Goal: Entertainment & Leisure: Browse casually

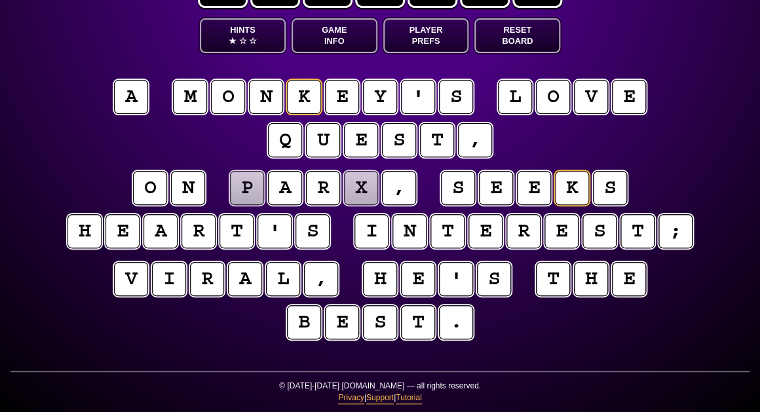
scroll to position [63, 0]
click at [249, 191] on puzzle-tile "p" at bounding box center [247, 188] width 34 height 34
click at [370, 183] on puzzle-tile "x" at bounding box center [361, 188] width 34 height 34
click at [257, 185] on puzzle-tile "f" at bounding box center [247, 188] width 34 height 34
type input "**********"
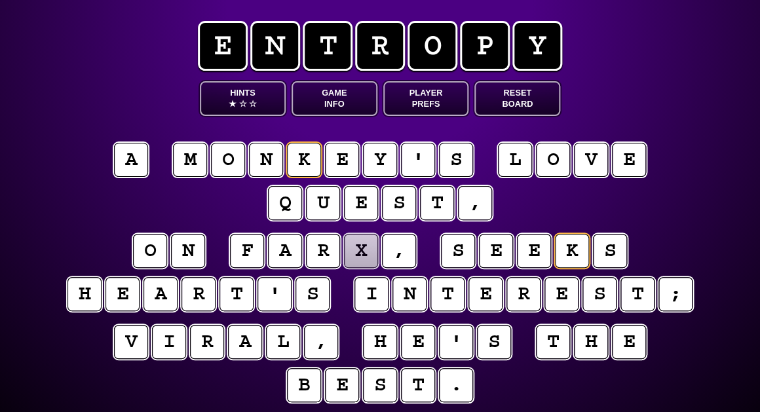
click at [362, 259] on puzzle-tile "x" at bounding box center [361, 251] width 34 height 34
click at [264, 248] on puzzle-word "f a r d ," at bounding box center [323, 252] width 190 height 36
click at [258, 251] on puzzle-tile "f" at bounding box center [247, 251] width 34 height 34
click at [362, 261] on puzzle-tile "d" at bounding box center [361, 251] width 34 height 34
click at [251, 249] on puzzle-tile "w" at bounding box center [247, 251] width 34 height 34
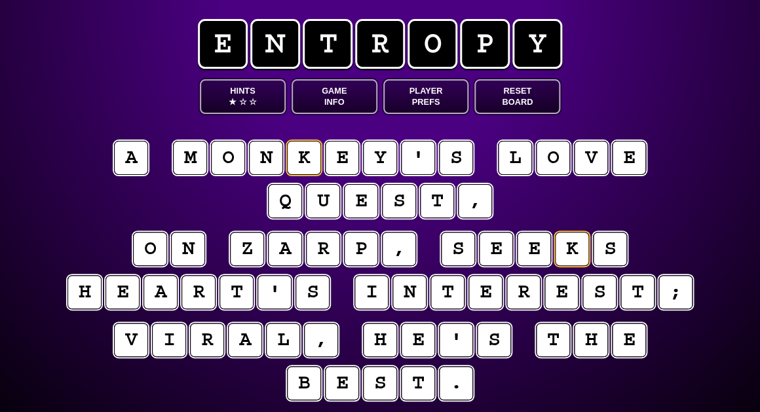
click at [366, 254] on puzzle-tile "p" at bounding box center [361, 249] width 34 height 34
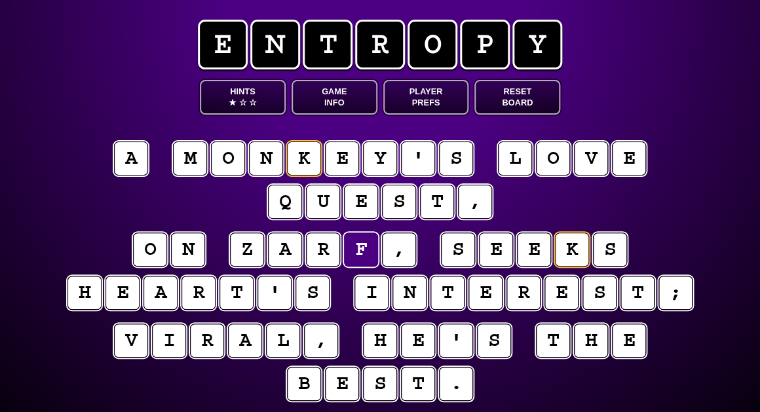
scroll to position [2, 0]
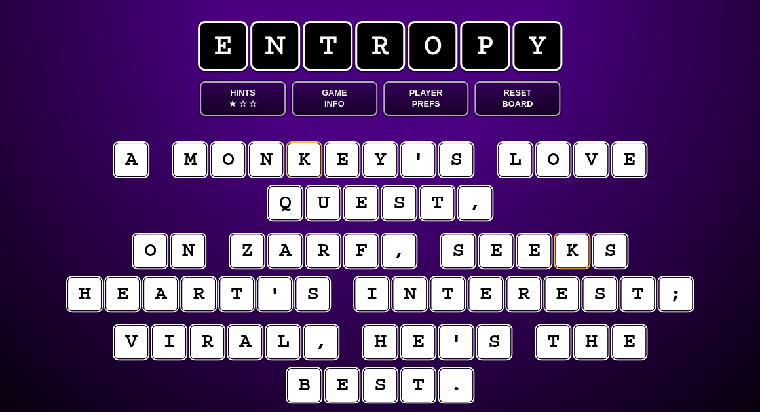
click at [78, 170] on puzzle-line "a m o n k e y ' s l o v e q u e s t ," at bounding box center [380, 183] width 671 height 86
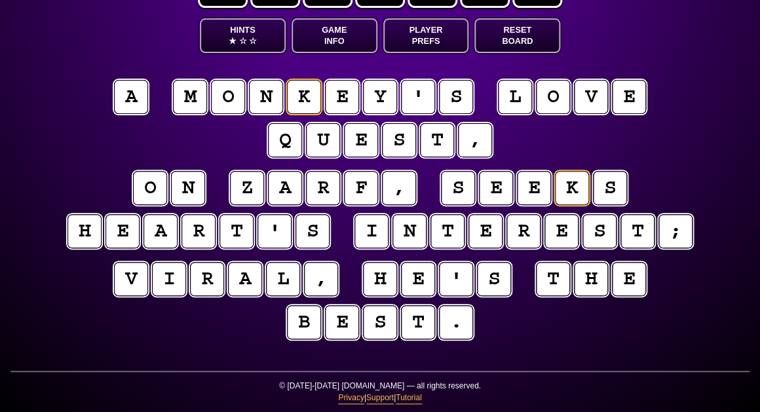
scroll to position [63, 0]
click at [91, 220] on puzzle-tile "h" at bounding box center [84, 231] width 34 height 34
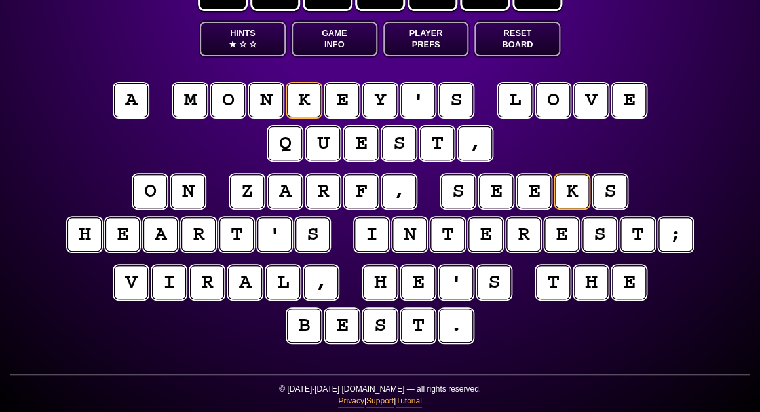
click at [79, 169] on entropy-puzzle "a m o n k e y ' s l o v e q u e s t , o n z a r f , s e e k s h e a r t ' s i n…" at bounding box center [380, 215] width 671 height 318
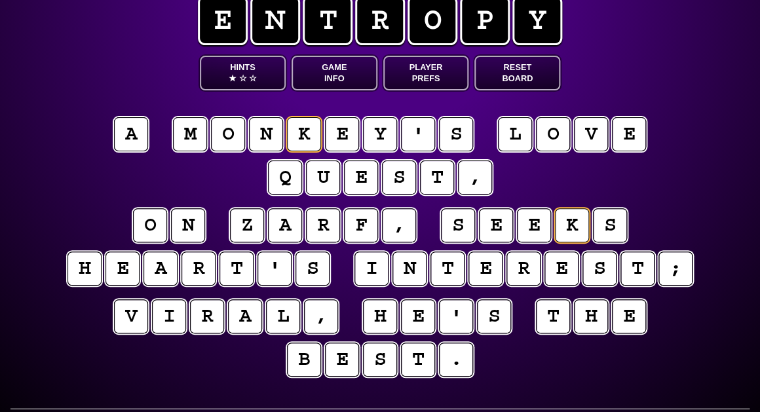
scroll to position [24, 0]
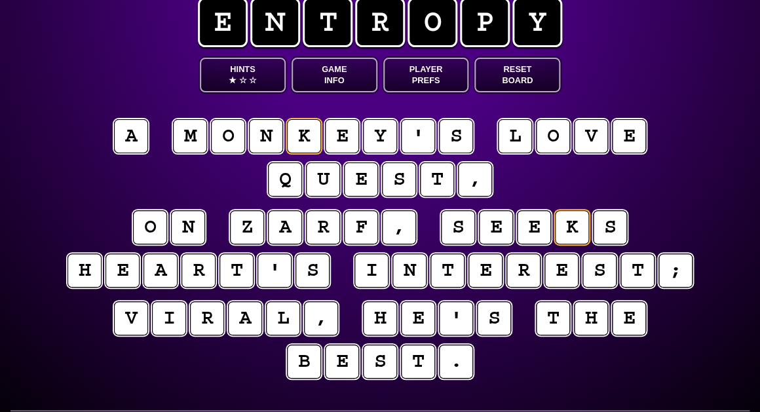
click at [316, 89] on button "Game Info" at bounding box center [335, 75] width 86 height 35
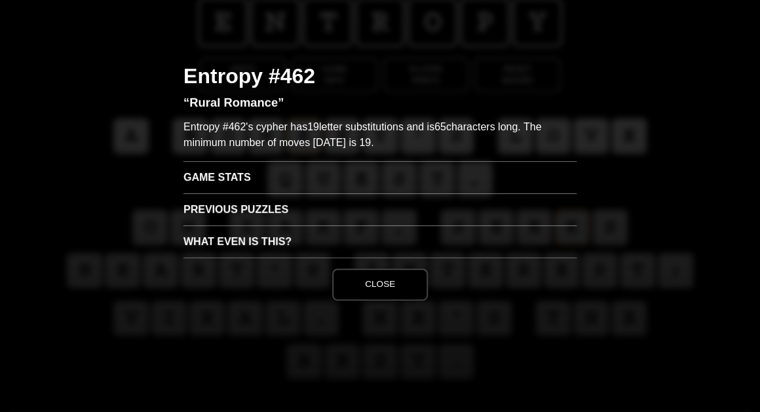
scroll to position [0, 0]
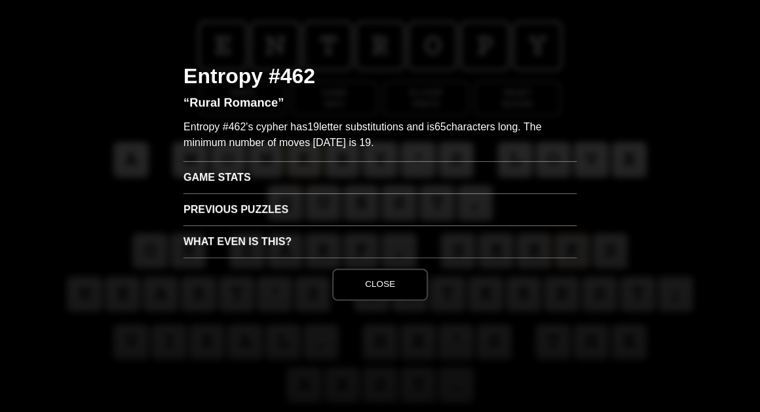
click at [238, 169] on h3 "Game Stats" at bounding box center [379, 177] width 393 height 32
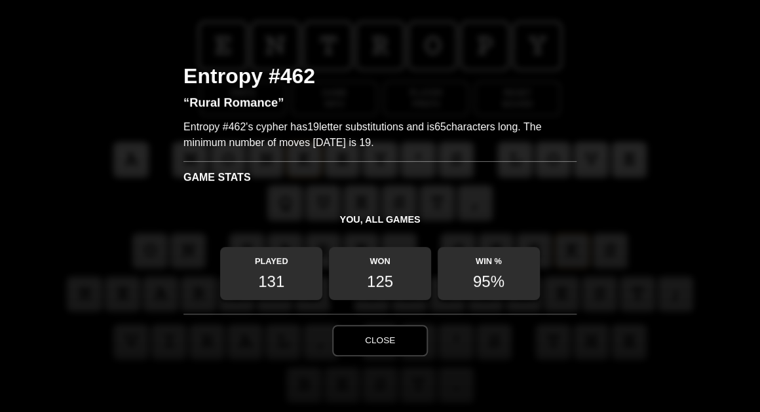
click at [378, 337] on button "Close" at bounding box center [380, 340] width 96 height 31
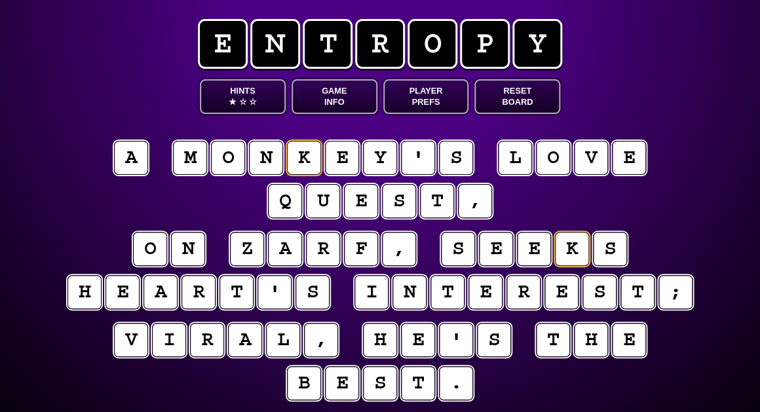
scroll to position [2, 0]
click at [250, 254] on puzzle-tile "z" at bounding box center [247, 249] width 34 height 34
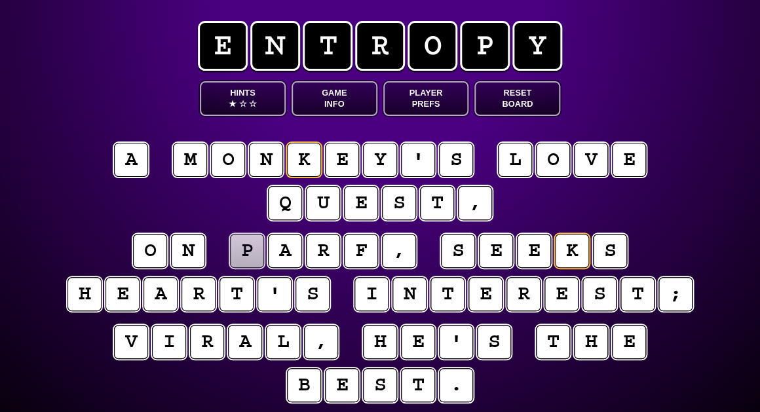
click at [368, 256] on puzzle-tile "f" at bounding box center [361, 251] width 34 height 34
click at [282, 250] on puzzle-tile "a" at bounding box center [285, 251] width 34 height 34
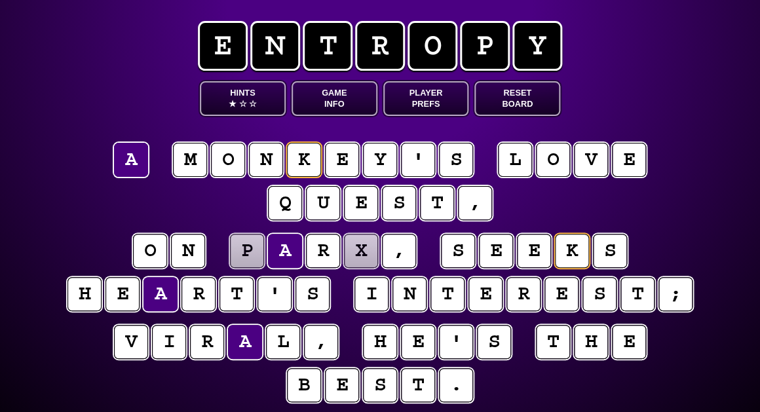
scroll to position [1, 0]
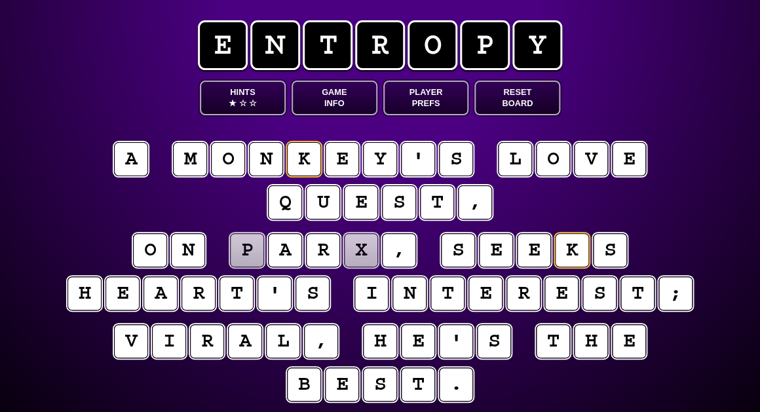
click at [353, 200] on puzzle-tile "e" at bounding box center [361, 202] width 34 height 34
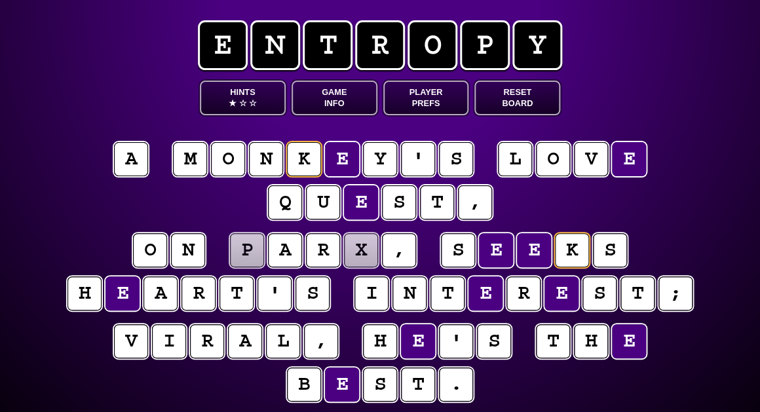
click at [371, 293] on puzzle-tile "i" at bounding box center [371, 293] width 34 height 34
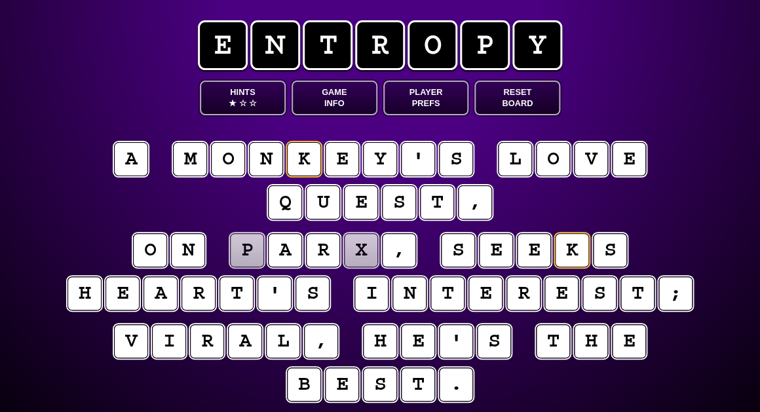
click at [571, 151] on puzzle-word "l o v e" at bounding box center [572, 160] width 152 height 36
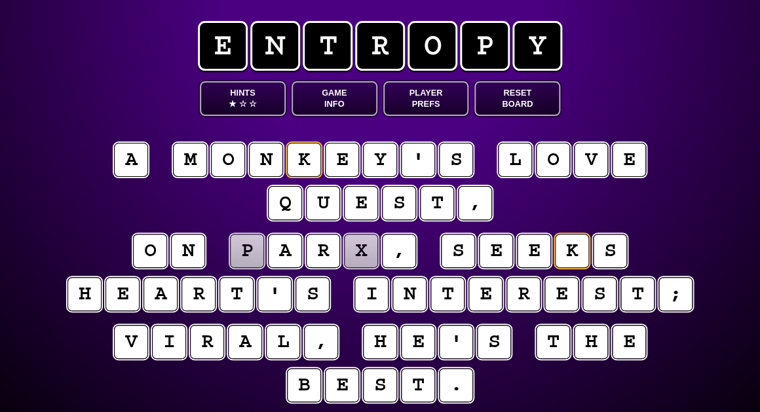
click at [554, 162] on puzzle-tile "o" at bounding box center [553, 160] width 34 height 34
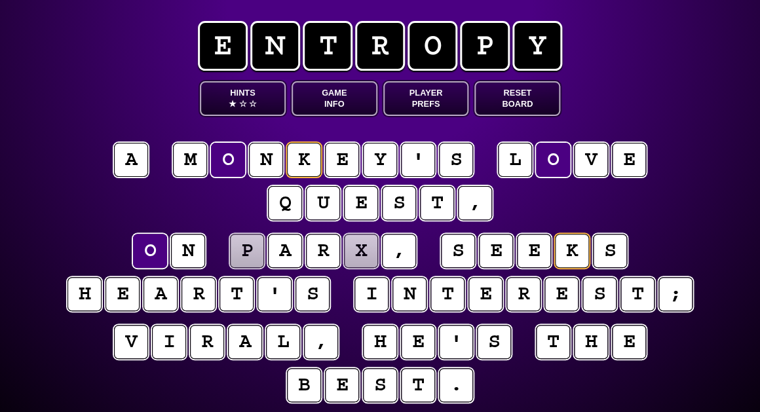
scroll to position [-1, 0]
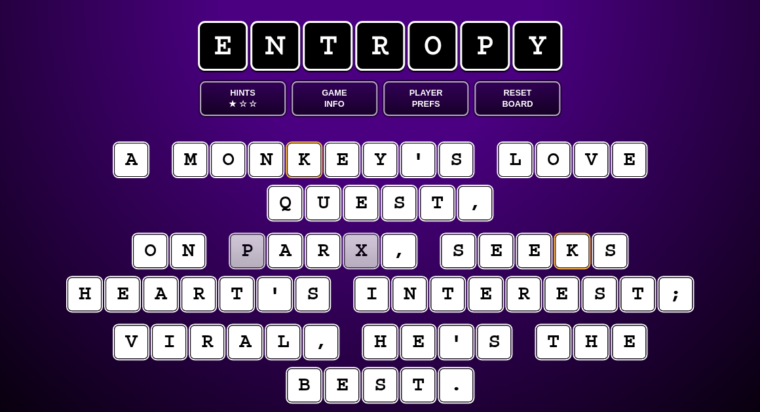
click at [321, 200] on puzzle-tile "u" at bounding box center [323, 203] width 34 height 34
click at [82, 226] on entropy-puzzle "a m o n k e y ' s l o v e q u e s t , o n p a r x , s e e k s h e a r t ' s i n…" at bounding box center [380, 275] width 671 height 318
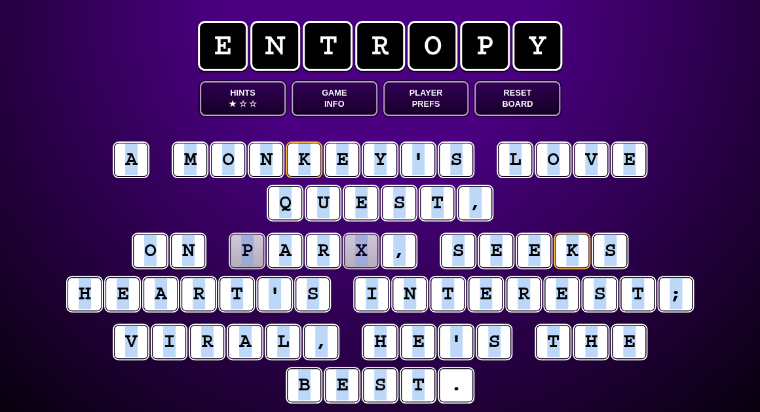
drag, startPoint x: 437, startPoint y: 382, endPoint x: 108, endPoint y: 140, distance: 408.2
click at [111, 139] on entropy-puzzle "a m o n k e y ' s l o v e q u e s t , o n p a r x , s e e k s h e a r t ' s i n…" at bounding box center [380, 275] width 671 height 318
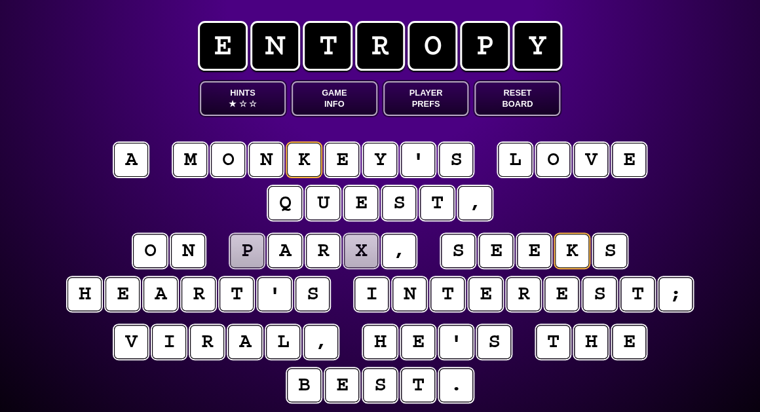
click at [92, 50] on div "e n t r o p y Hints ★ ☆ ☆ Game Info Player Prefs Reset Board a m o n k e y ' s …" at bounding box center [380, 237] width 760 height 475
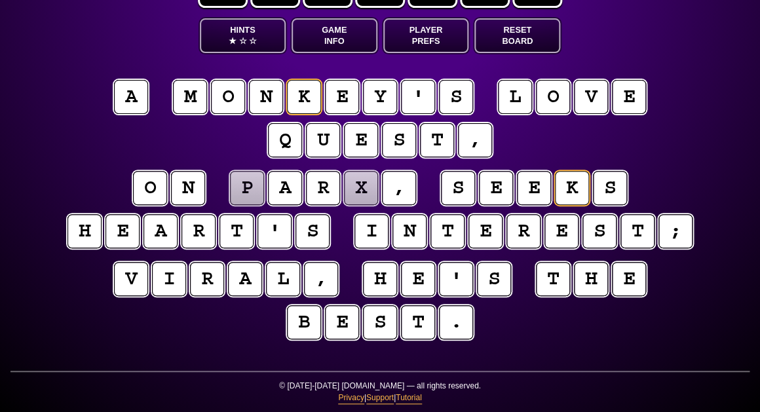
scroll to position [63, 0]
click at [315, 195] on puzzle-tile "r" at bounding box center [323, 188] width 34 height 34
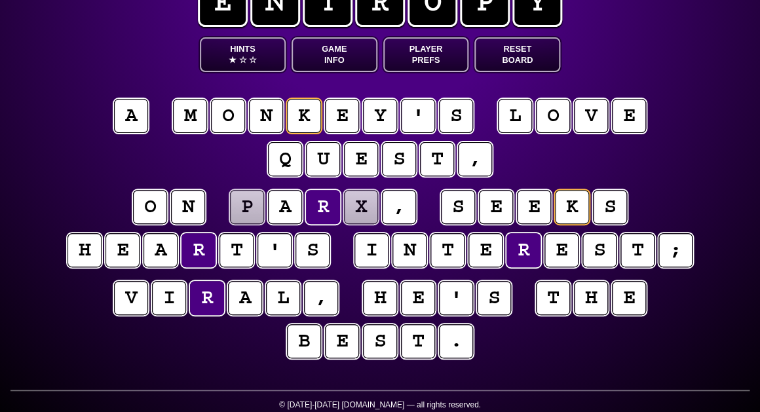
scroll to position [43, 0]
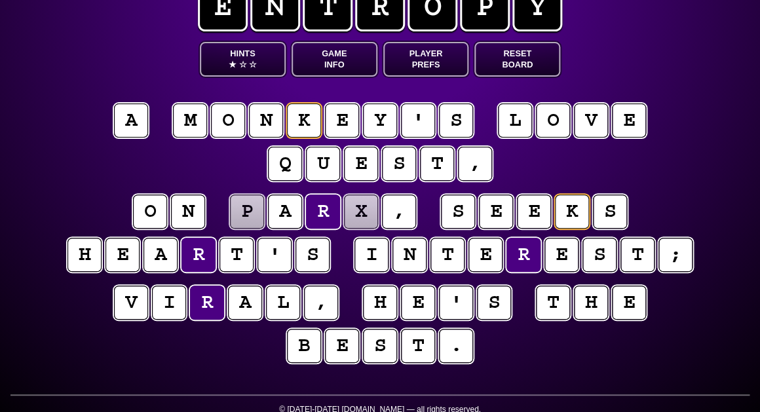
click at [325, 50] on button "Game Info" at bounding box center [335, 59] width 86 height 35
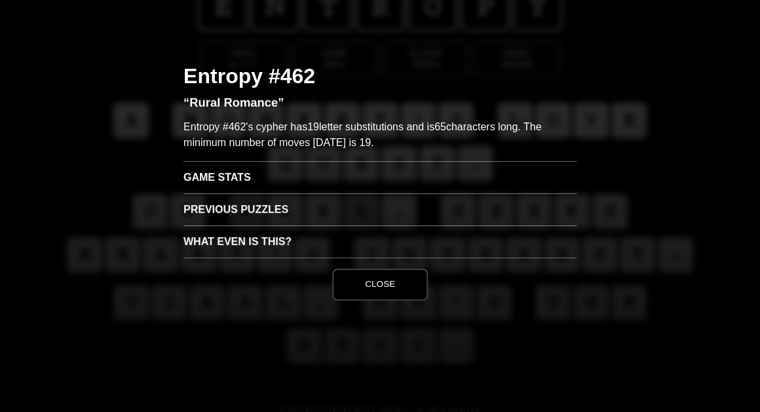
scroll to position [41, 0]
click at [379, 291] on button "Close" at bounding box center [380, 284] width 96 height 31
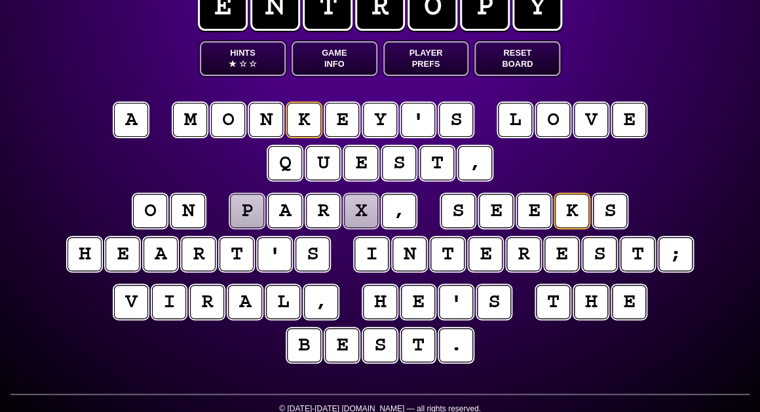
scroll to position [40, 0]
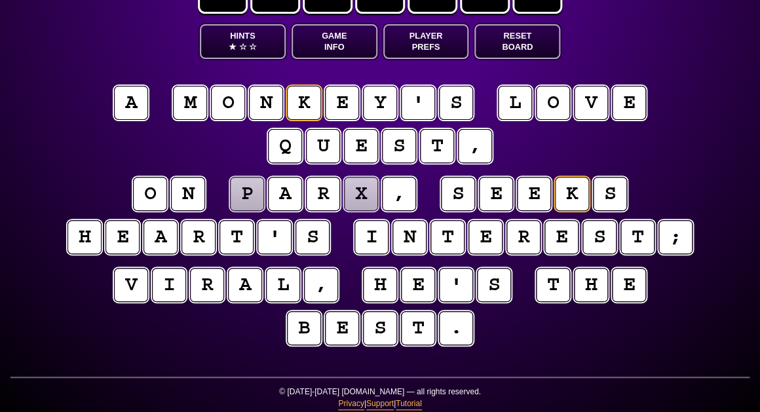
click at [305, 335] on puzzle-tile "b" at bounding box center [304, 328] width 34 height 34
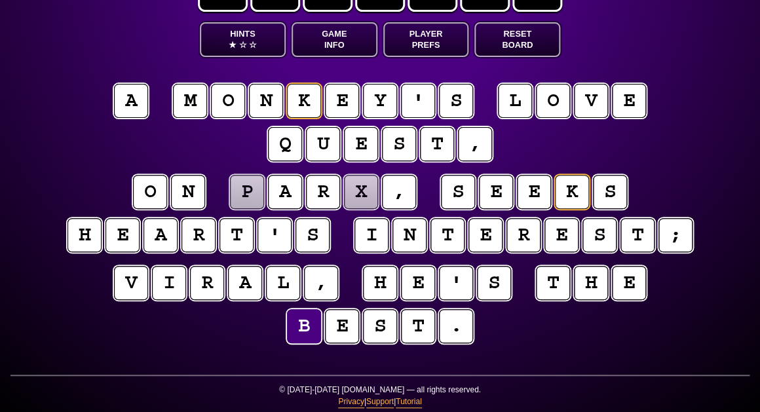
scroll to position [58, 0]
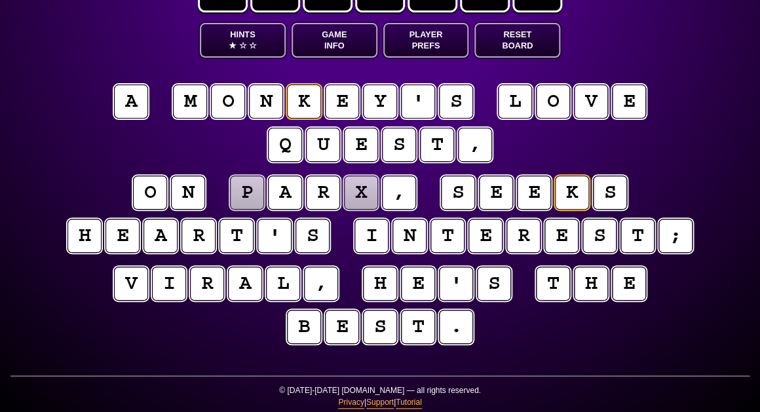
click at [245, 195] on puzzle-tile "p" at bounding box center [247, 193] width 34 height 34
click at [358, 197] on puzzle-tile "x" at bounding box center [361, 193] width 34 height 34
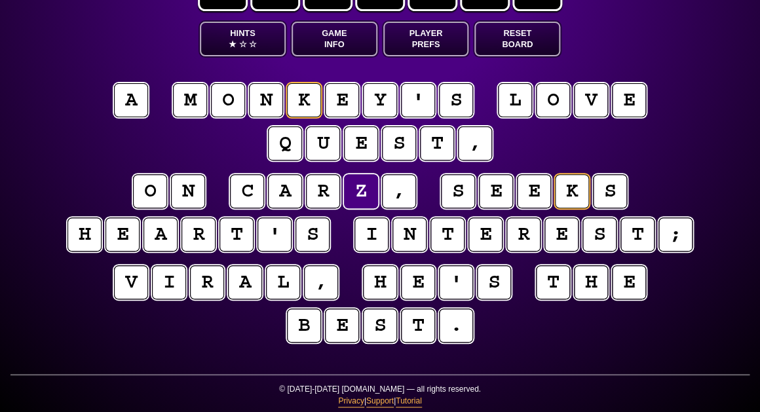
click at [247, 193] on puzzle-tile "c" at bounding box center [247, 191] width 34 height 34
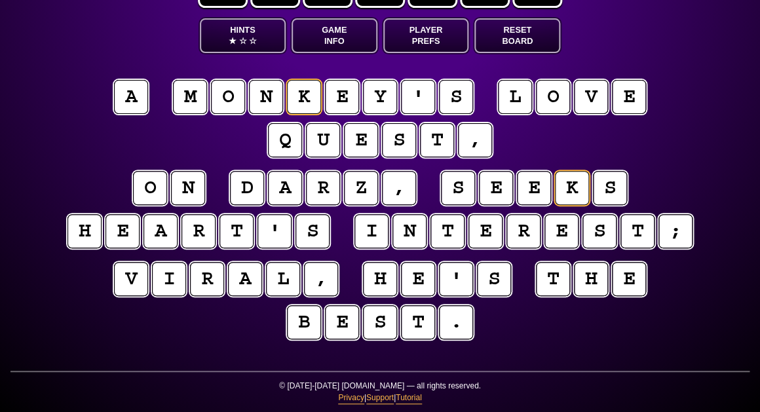
click at [363, 189] on puzzle-tile "z" at bounding box center [361, 188] width 34 height 34
click at [356, 195] on puzzle-tile "c" at bounding box center [361, 188] width 34 height 34
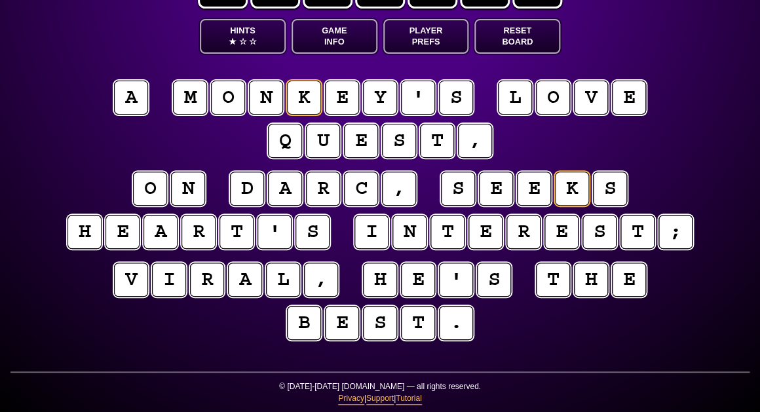
click at [254, 197] on puzzle-tile "d" at bounding box center [247, 189] width 34 height 34
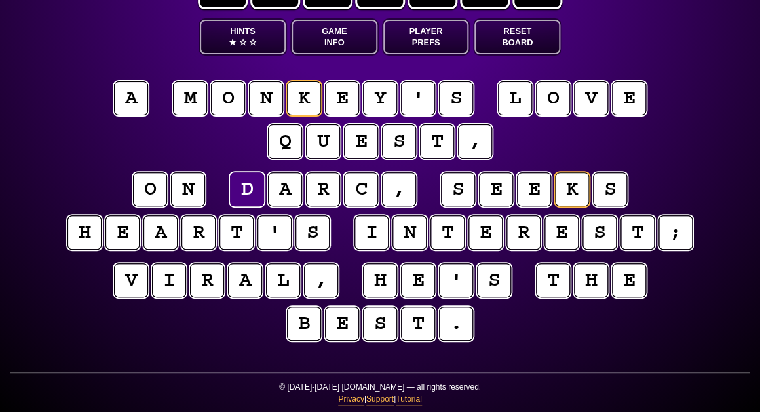
scroll to position [60, 0]
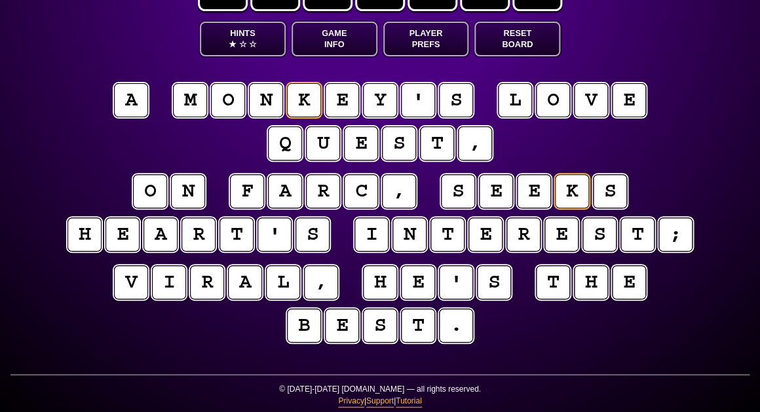
click at [363, 201] on puzzle-tile "c" at bounding box center [361, 191] width 34 height 34
click at [244, 196] on puzzle-tile "f" at bounding box center [247, 191] width 34 height 34
click at [364, 192] on puzzle-tile "z" at bounding box center [361, 191] width 34 height 34
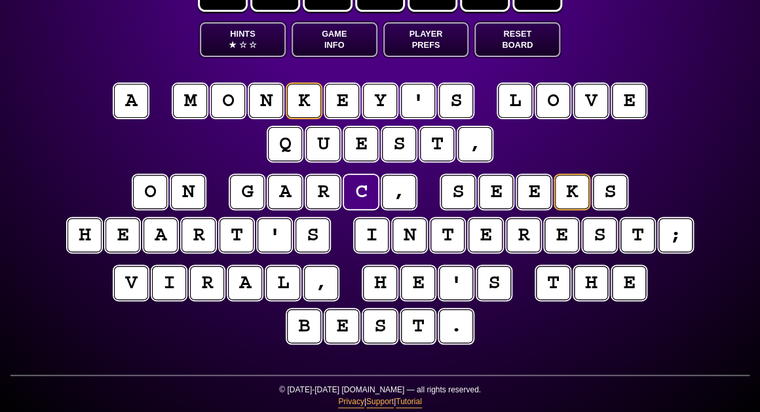
scroll to position [59, 0]
click at [250, 201] on puzzle-tile "g" at bounding box center [247, 192] width 34 height 34
click at [368, 193] on puzzle-tile "c" at bounding box center [361, 192] width 34 height 34
click at [248, 189] on puzzle-tile "j" at bounding box center [247, 192] width 34 height 34
click at [356, 200] on puzzle-tile "z" at bounding box center [361, 192] width 34 height 34
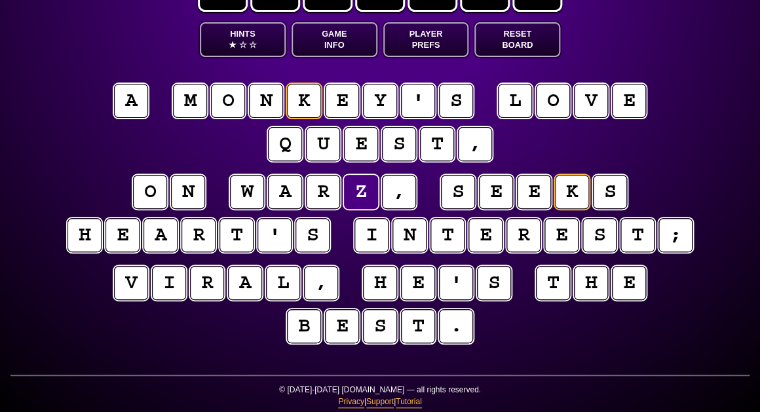
scroll to position [63, 0]
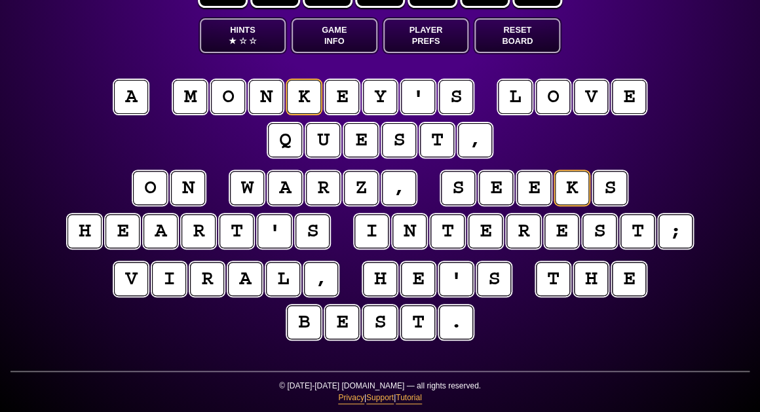
click at [258, 189] on puzzle-tile "w" at bounding box center [247, 188] width 34 height 34
click at [372, 193] on puzzle-tile "z" at bounding box center [361, 188] width 34 height 34
click at [246, 190] on puzzle-tile "x" at bounding box center [247, 188] width 34 height 34
click at [366, 193] on puzzle-tile "z" at bounding box center [361, 188] width 34 height 34
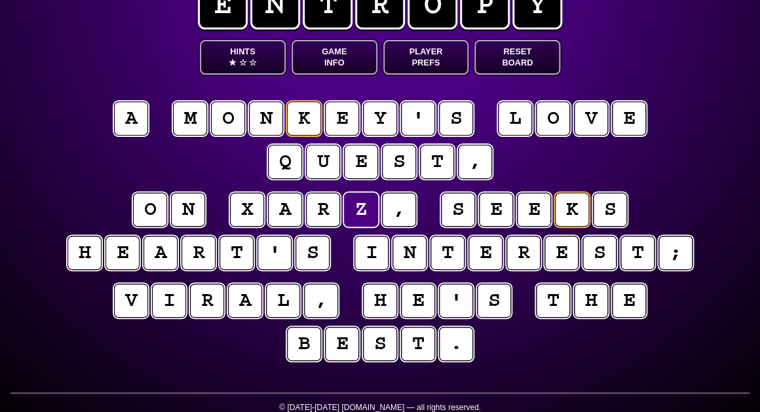
scroll to position [42, 0]
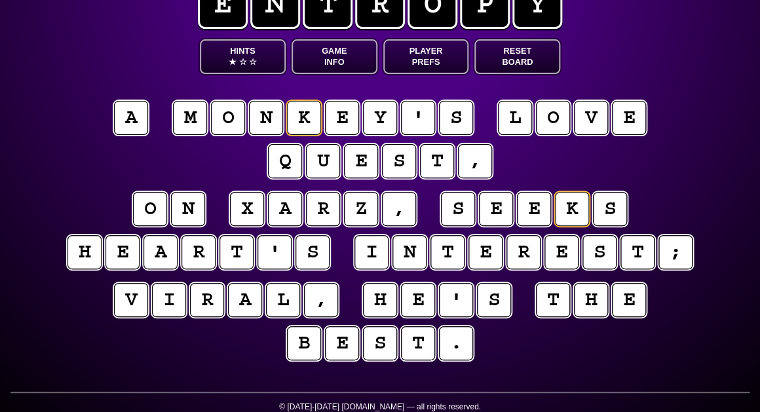
drag, startPoint x: 238, startPoint y: 210, endPoint x: 369, endPoint y: 211, distance: 130.4
click at [369, 211] on puzzle-word "x a r z ," at bounding box center [323, 210] width 190 height 36
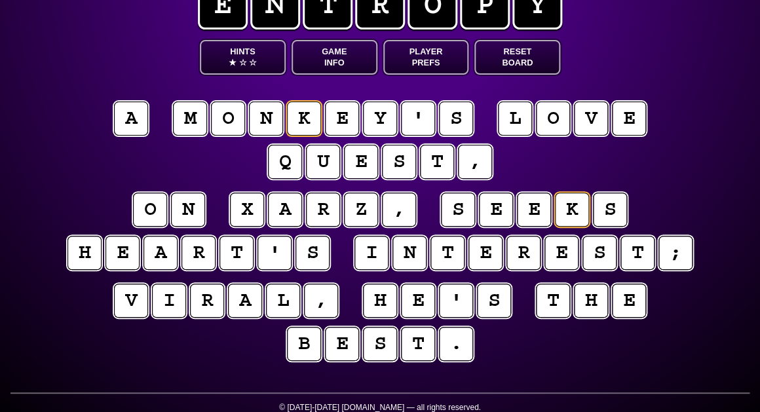
click at [364, 210] on puzzle-tile "z" at bounding box center [361, 210] width 34 height 34
click at [251, 206] on puzzle-tile "x" at bounding box center [247, 210] width 34 height 34
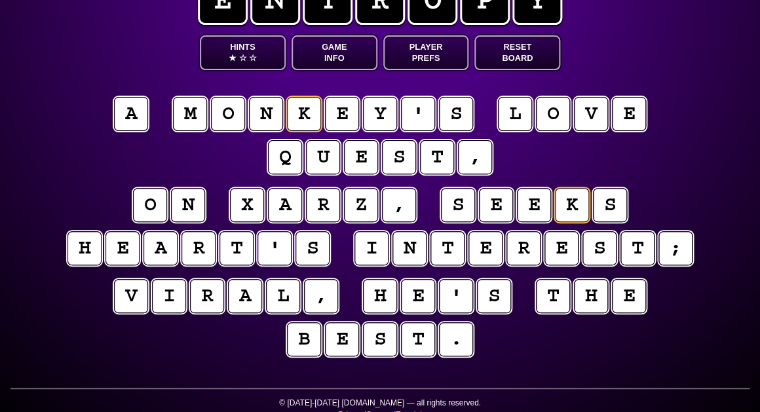
click at [358, 213] on puzzle-tile "z" at bounding box center [361, 205] width 34 height 34
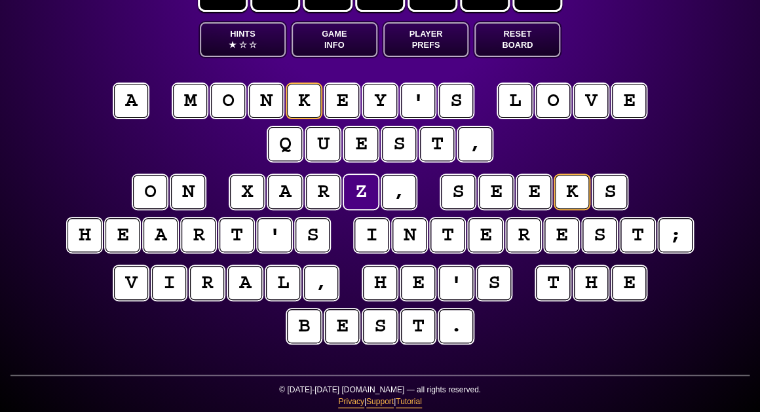
scroll to position [60, 0]
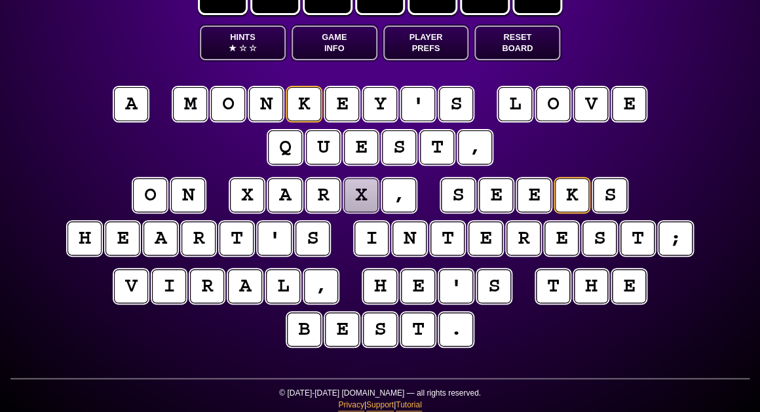
click at [256, 195] on puzzle-tile "x" at bounding box center [247, 195] width 34 height 34
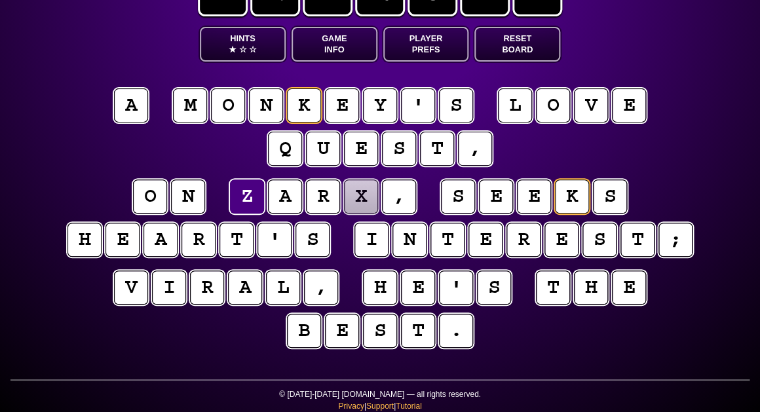
scroll to position [54, 0]
click at [360, 199] on puzzle-tile "x" at bounding box center [361, 197] width 34 height 34
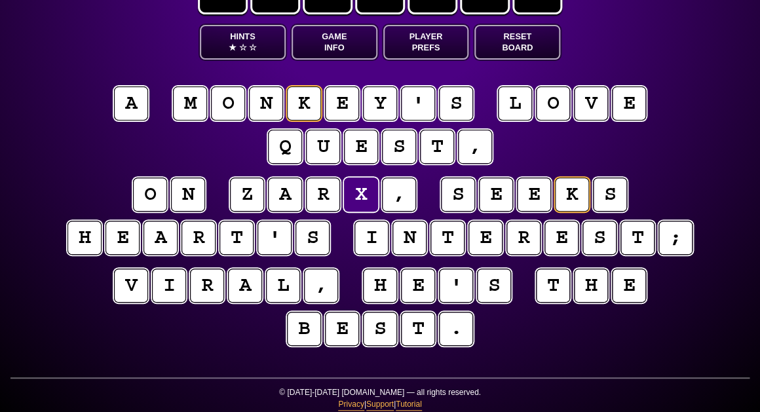
scroll to position [56, 0]
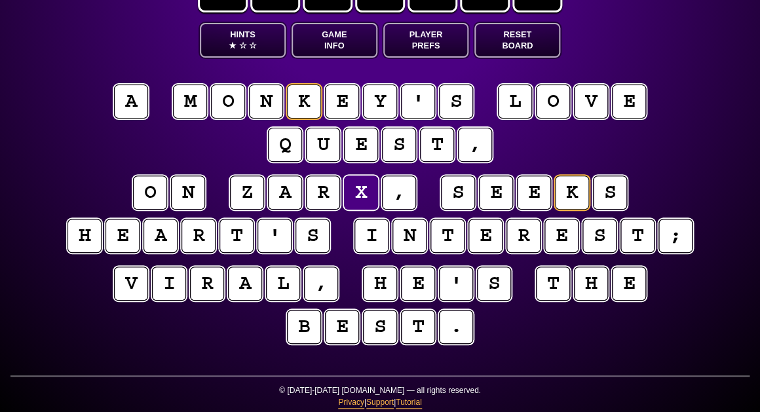
click at [219, 118] on puzzle-tile "o" at bounding box center [228, 102] width 34 height 34
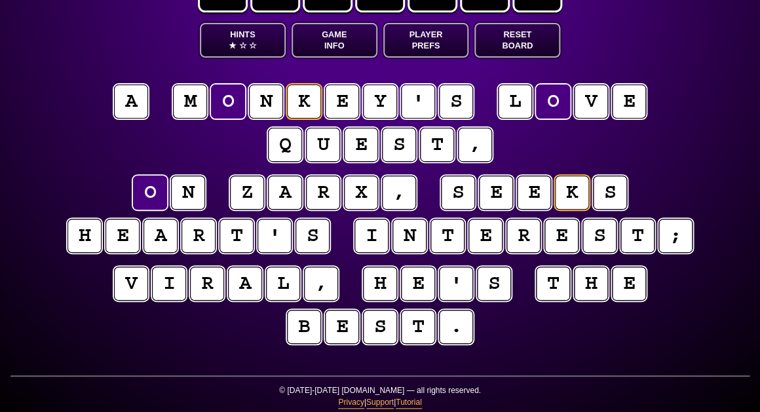
scroll to position [60, 0]
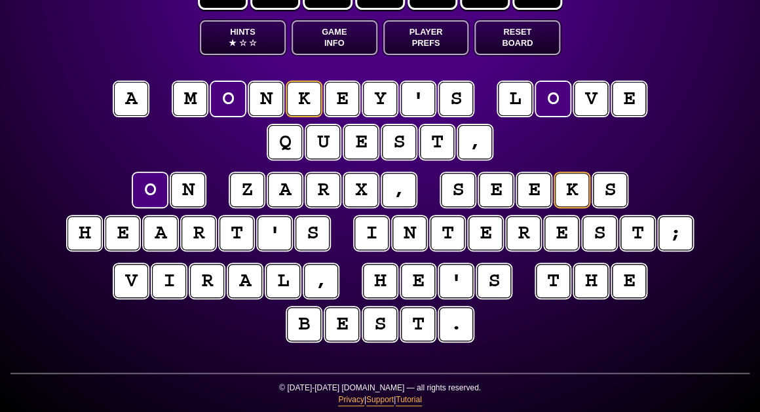
click at [359, 193] on puzzle-tile "x" at bounding box center [361, 190] width 34 height 34
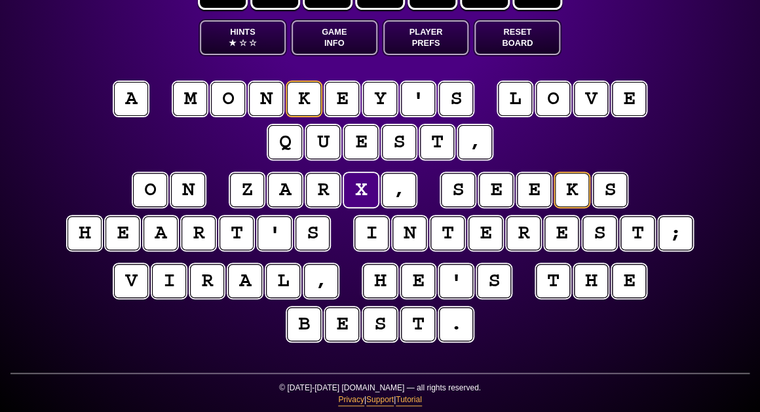
scroll to position [60, 0]
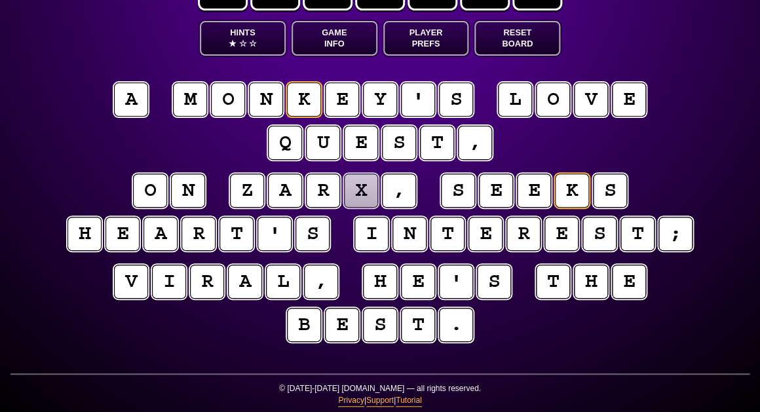
click at [242, 187] on puzzle-tile "z" at bounding box center [247, 191] width 34 height 34
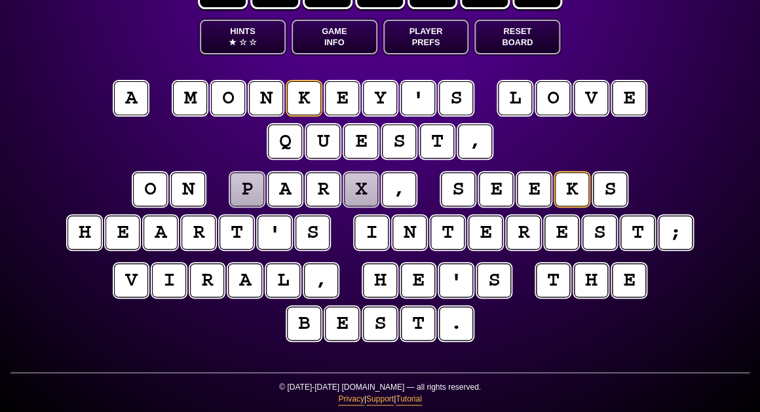
scroll to position [62, 0]
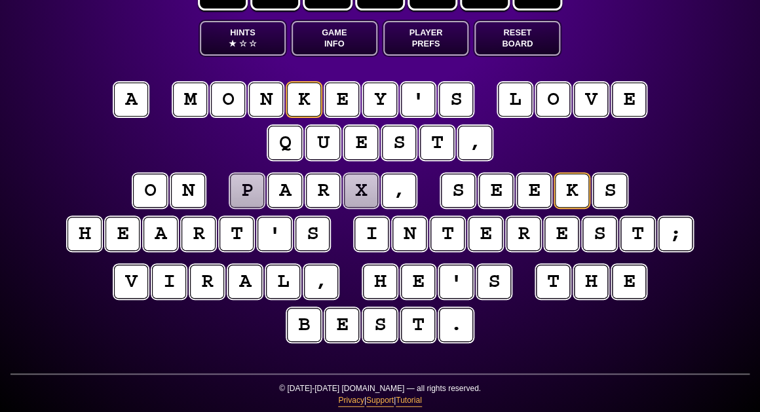
click at [244, 191] on puzzle-tile "p" at bounding box center [247, 191] width 34 height 34
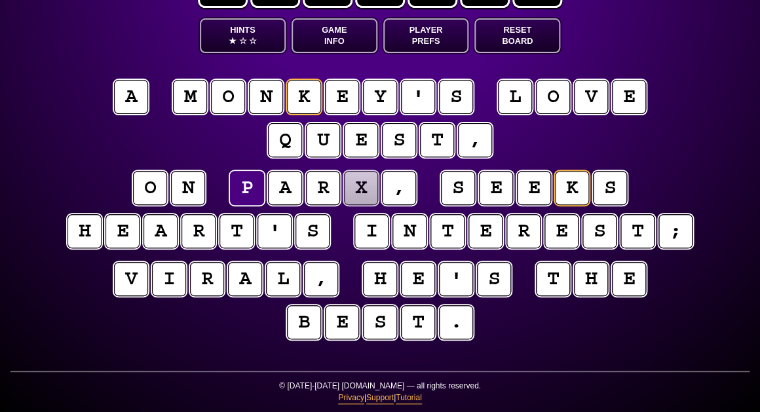
scroll to position [63, 0]
click at [242, 154] on puzzle-line "a m o n k e y ' s l o v e q u e s t ," at bounding box center [380, 120] width 671 height 86
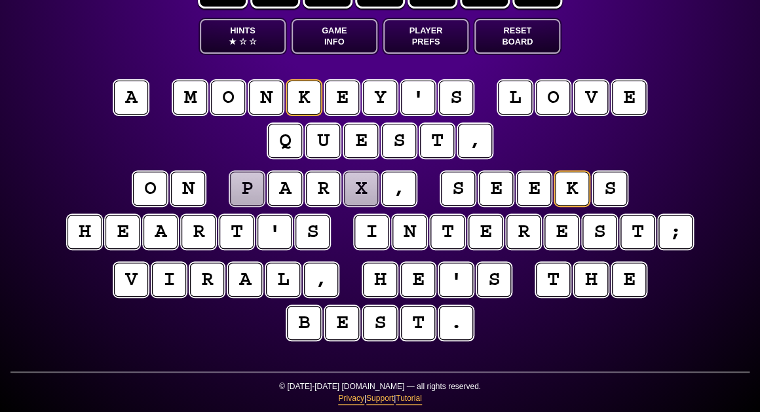
click at [312, 320] on puzzle-tile "b" at bounding box center [304, 323] width 34 height 34
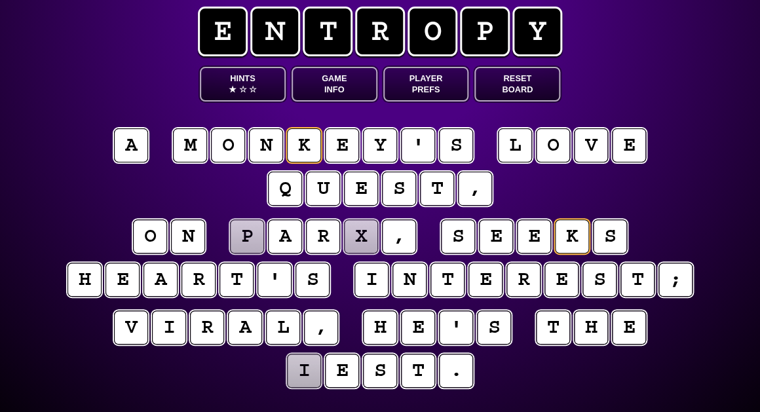
scroll to position [12, 0]
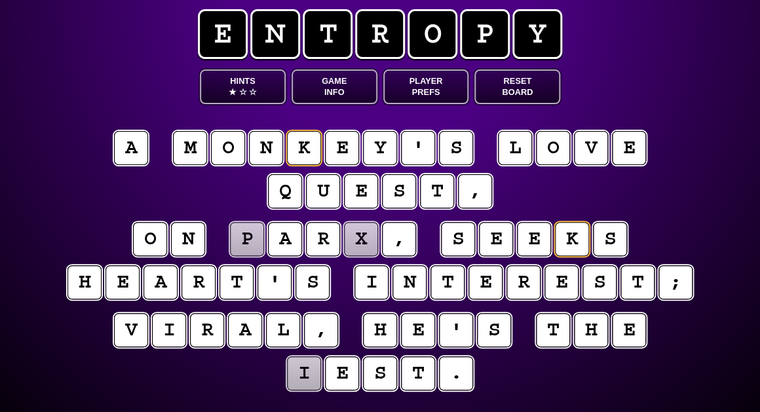
click at [250, 244] on puzzle-tile "p" at bounding box center [247, 239] width 34 height 34
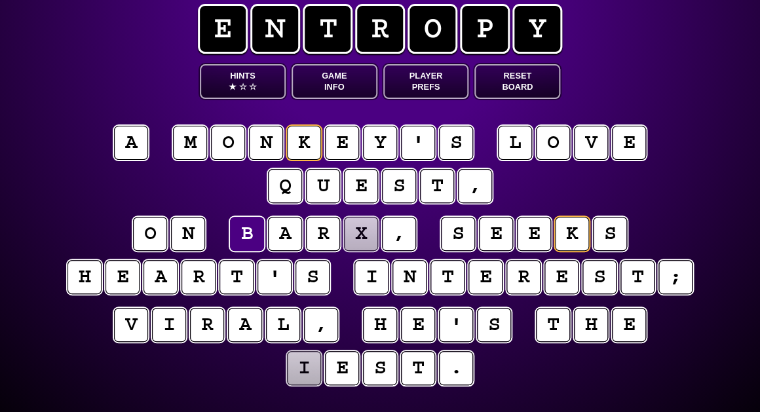
click at [365, 243] on puzzle-tile "x" at bounding box center [361, 234] width 34 height 34
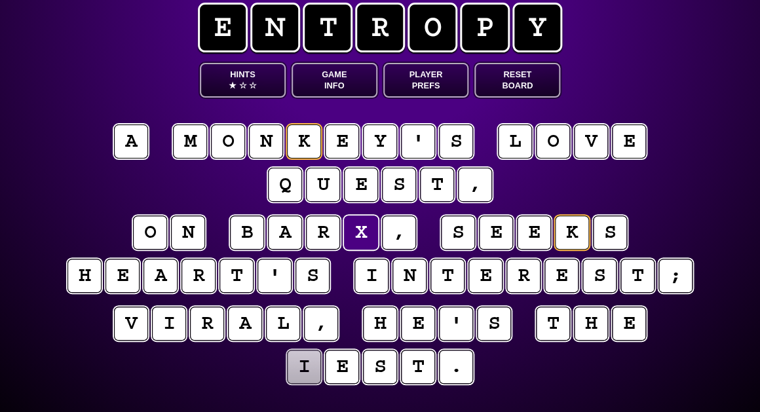
scroll to position [21, 0]
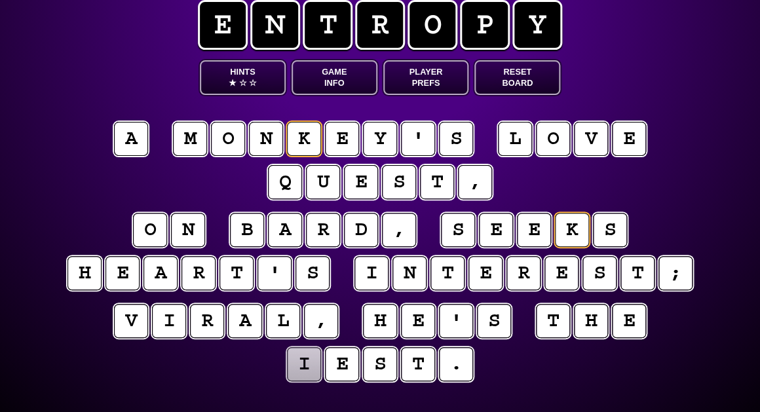
click at [311, 362] on puzzle-tile "i" at bounding box center [304, 364] width 34 height 34
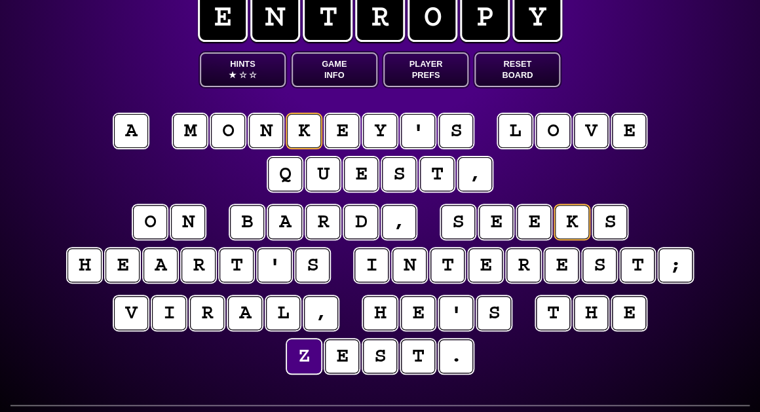
scroll to position [29, 0]
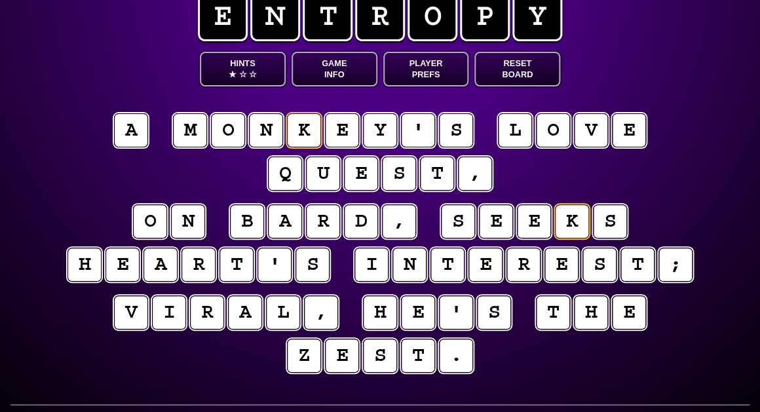
click at [249, 221] on puzzle-tile "b" at bounding box center [247, 221] width 34 height 34
click at [363, 218] on puzzle-tile "d" at bounding box center [361, 221] width 34 height 34
click at [311, 364] on puzzle-tile "z" at bounding box center [304, 356] width 34 height 34
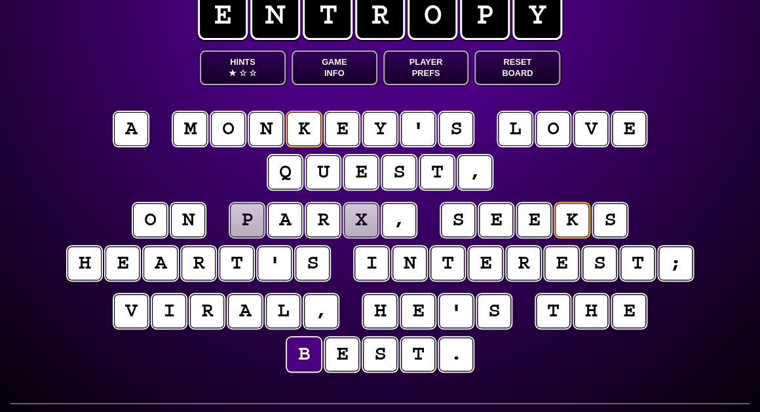
scroll to position [31, 0]
type input "**********"
click at [248, 67] on button "Hints ★ ☆ ☆" at bounding box center [243, 67] width 86 height 35
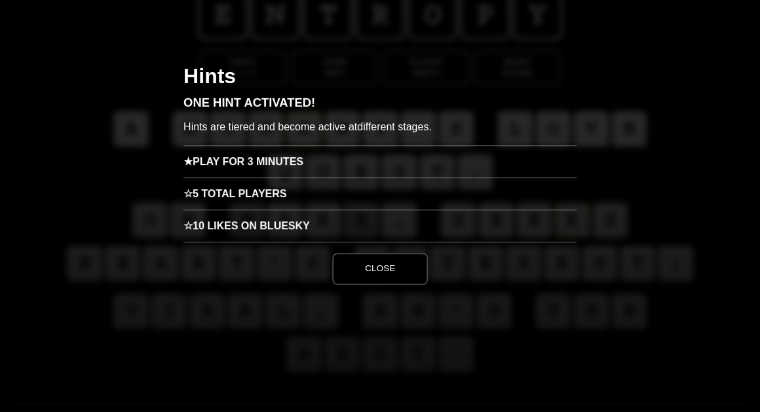
scroll to position [0, 0]
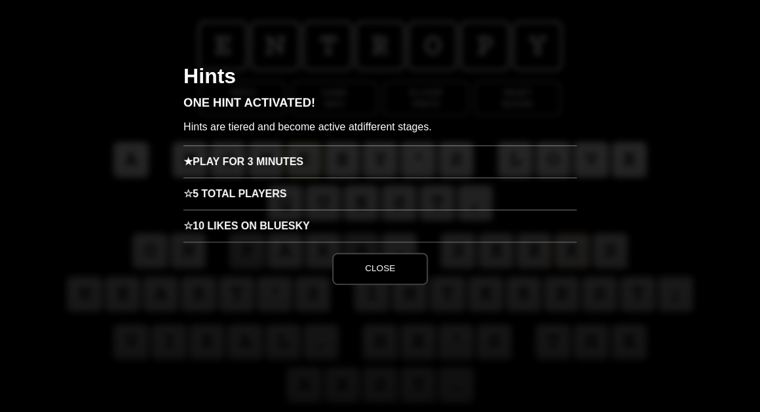
click at [252, 193] on h3 "☆ 5 Total Players" at bounding box center [379, 194] width 393 height 32
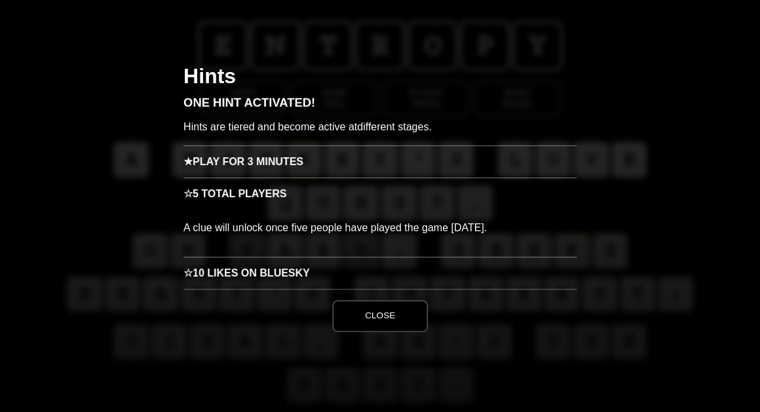
click at [256, 160] on h3 "★ Play for 3 minutes" at bounding box center [379, 161] width 393 height 32
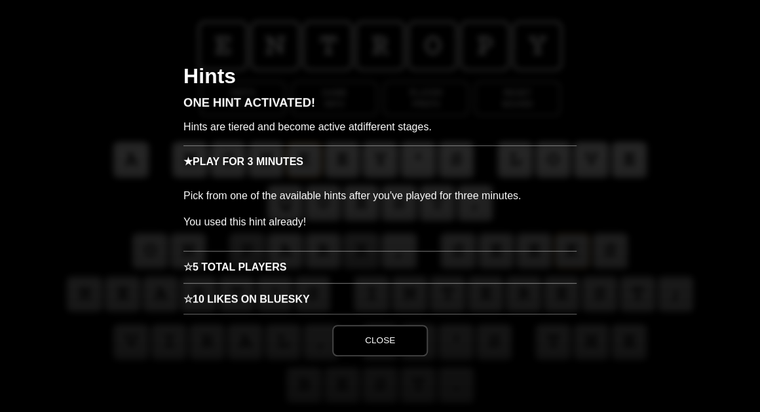
scroll to position [1, 0]
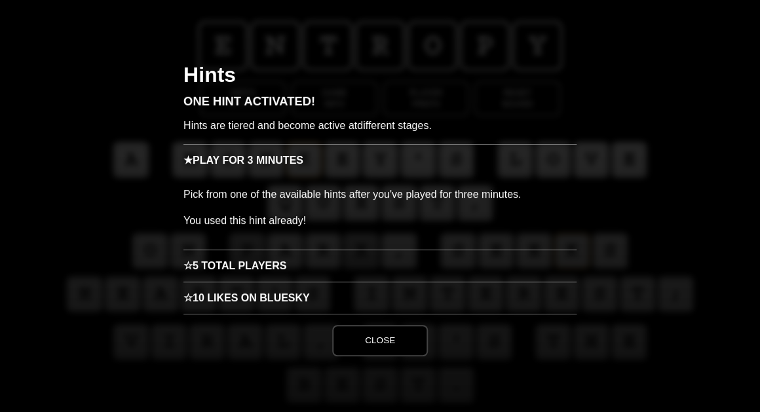
click at [387, 324] on div "Close" at bounding box center [379, 335] width 393 height 43
click at [376, 339] on button "Close" at bounding box center [380, 340] width 96 height 31
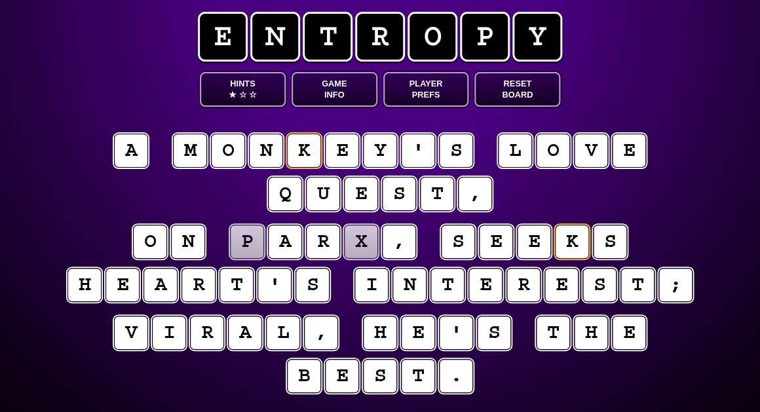
click at [331, 88] on button "Game Info" at bounding box center [335, 89] width 86 height 35
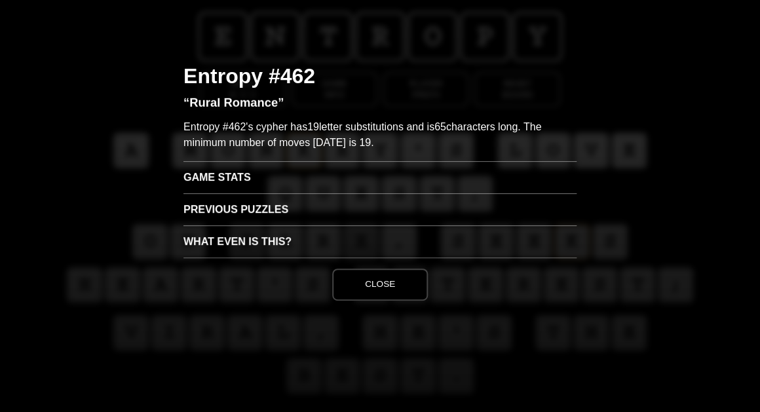
click at [259, 170] on h3 "Game Stats" at bounding box center [379, 177] width 393 height 32
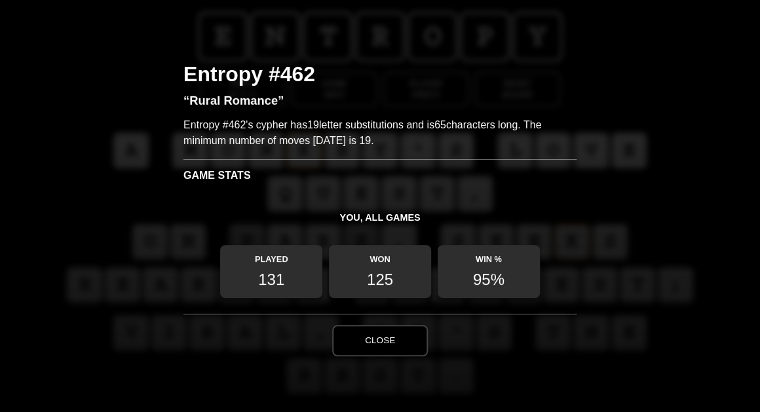
scroll to position [4, 0]
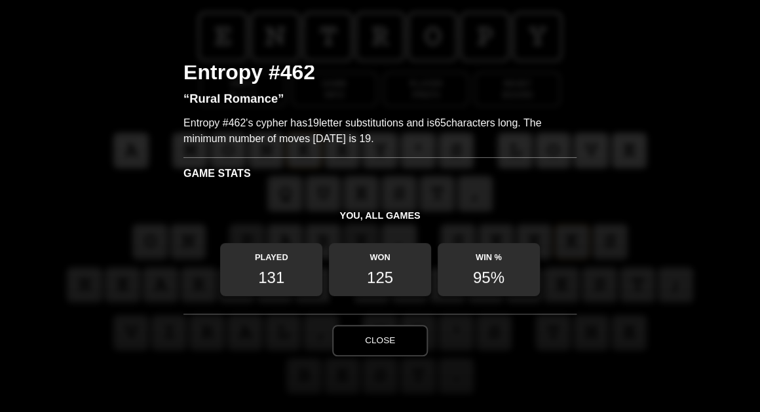
click at [402, 336] on button "Close" at bounding box center [380, 340] width 96 height 31
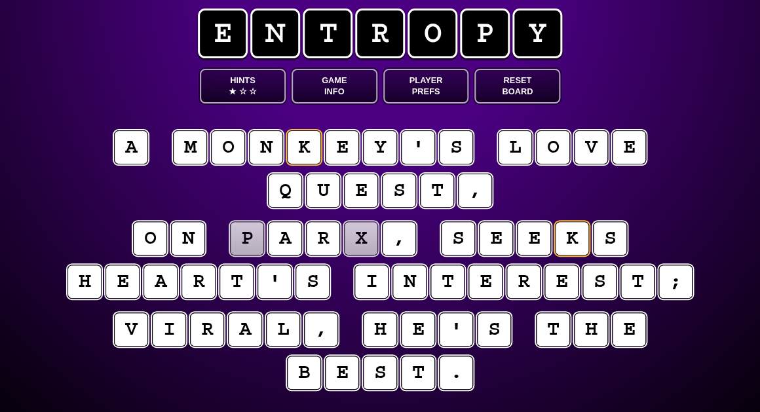
scroll to position [9, 0]
